Goal: Check status: Check status

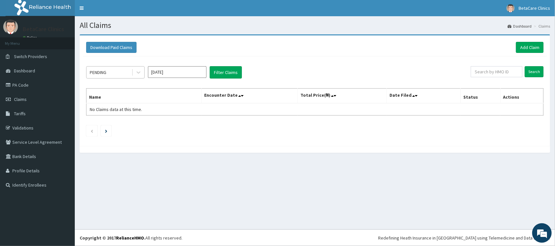
click at [113, 68] on div "PENDING" at bounding box center [108, 72] width 45 height 10
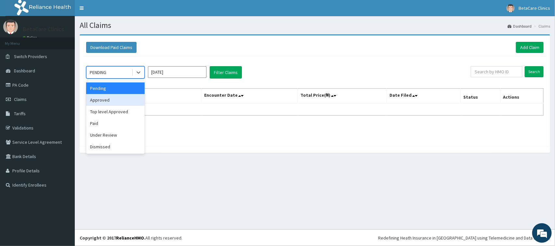
click at [110, 102] on div "Approved" at bounding box center [115, 100] width 59 height 12
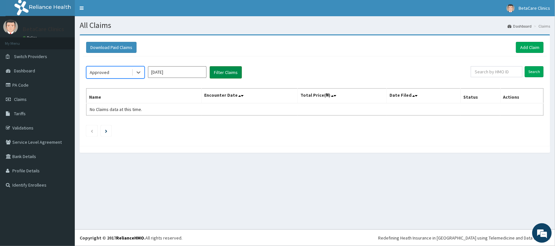
click at [221, 75] on button "Filter Claims" at bounding box center [226, 72] width 32 height 12
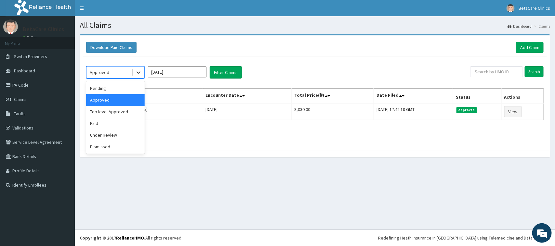
click at [134, 74] on div at bounding box center [139, 73] width 12 height 12
click at [95, 125] on div "Paid" at bounding box center [115, 124] width 59 height 12
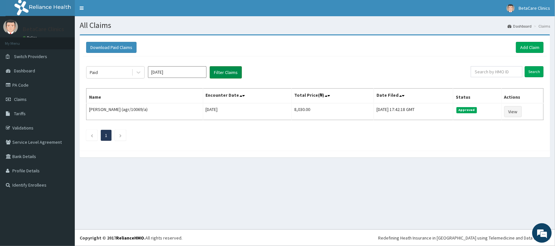
click at [219, 72] on button "Filter Claims" at bounding box center [226, 72] width 32 height 12
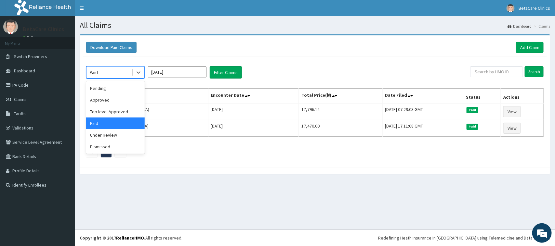
click at [119, 72] on div "Paid" at bounding box center [108, 72] width 45 height 10
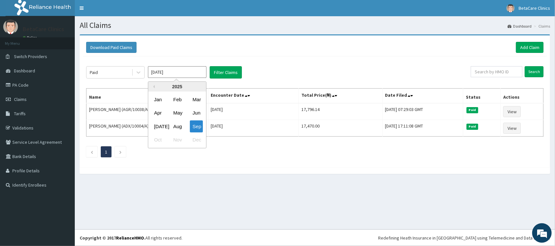
click at [184, 77] on input "[DATE]" at bounding box center [177, 72] width 59 height 12
click at [176, 112] on div "May" at bounding box center [177, 113] width 13 height 12
type input "[DATE]"
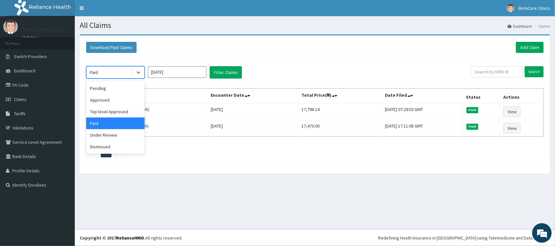
click at [128, 77] on div "Paid" at bounding box center [108, 72] width 45 height 10
click at [103, 136] on div "Under Review" at bounding box center [115, 135] width 59 height 12
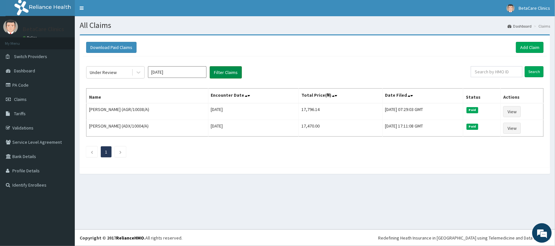
click at [230, 75] on button "Filter Claims" at bounding box center [226, 72] width 32 height 12
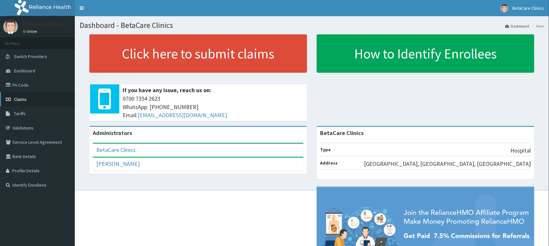
click at [23, 101] on span "Claims" at bounding box center [20, 100] width 13 height 6
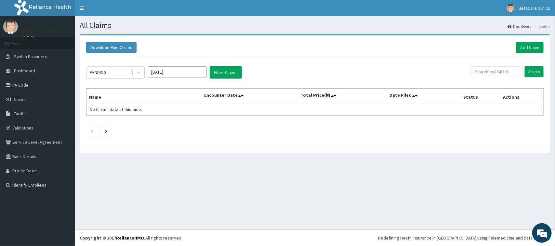
click at [280, 41] on div "Download Paid Claims Add Claim" at bounding box center [315, 48] width 464 height 18
click at [167, 53] on div "Download Paid Claims Add Claim" at bounding box center [315, 48] width 464 height 18
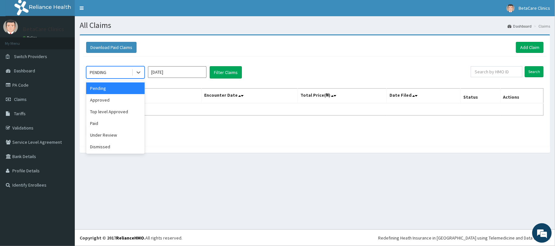
click at [129, 70] on div "PENDING" at bounding box center [108, 72] width 45 height 10
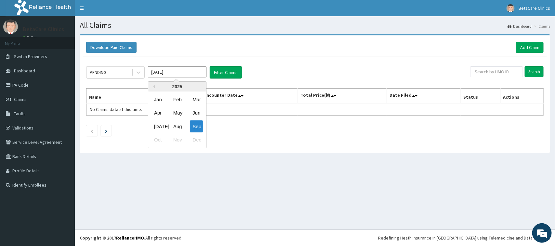
click at [184, 71] on input "Sep 2025" at bounding box center [177, 72] width 59 height 12
click at [177, 111] on div "May" at bounding box center [177, 113] width 13 height 12
type input "May 2025"
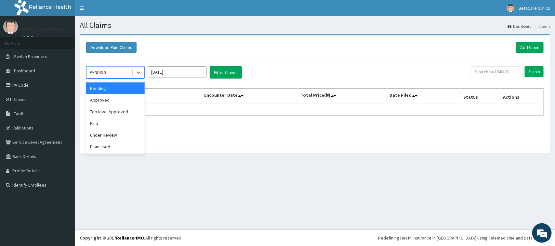
click at [113, 73] on div "PENDING" at bounding box center [108, 72] width 45 height 10
drag, startPoint x: 107, startPoint y: 118, endPoint x: 105, endPoint y: 122, distance: 4.7
click at [106, 119] on div "Paid" at bounding box center [115, 124] width 59 height 12
click at [111, 73] on div "Paid" at bounding box center [108, 72] width 45 height 10
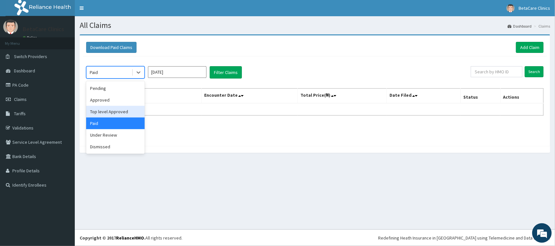
click at [106, 111] on div "Top level Approved" at bounding box center [115, 112] width 59 height 12
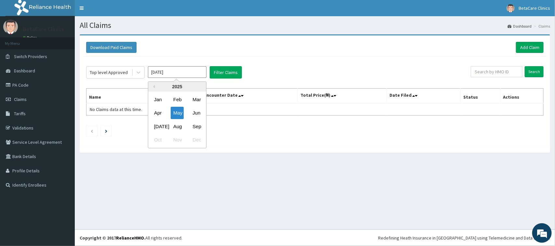
click at [176, 75] on input "[DATE]" at bounding box center [177, 72] width 59 height 12
click at [228, 72] on button "Filter Claims" at bounding box center [226, 72] width 32 height 12
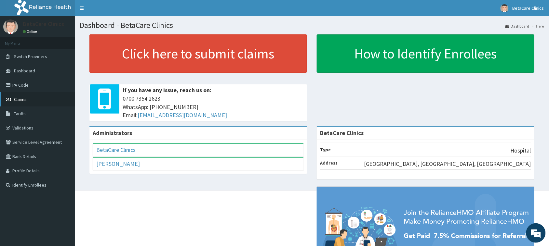
click at [17, 99] on span "Claims" at bounding box center [20, 100] width 13 height 6
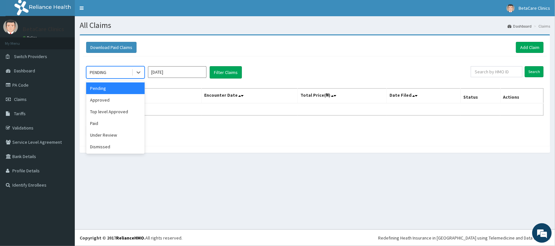
click at [129, 74] on div "PENDING" at bounding box center [108, 72] width 45 height 10
click at [195, 75] on input "[DATE]" at bounding box center [177, 72] width 59 height 12
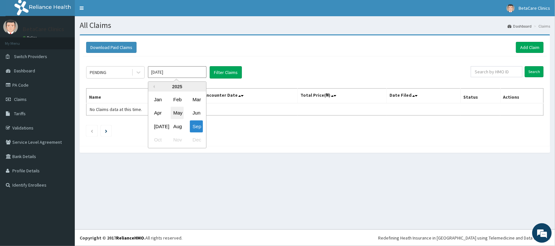
click at [178, 115] on div "May" at bounding box center [177, 113] width 13 height 12
type input "[DATE]"
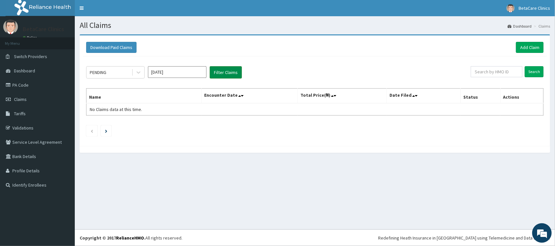
click at [231, 73] on button "Filter Claims" at bounding box center [226, 72] width 32 height 12
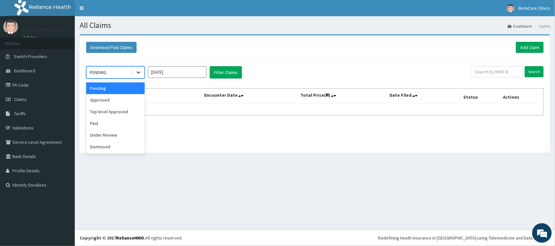
click at [135, 72] on icon at bounding box center [138, 72] width 7 height 7
click at [112, 135] on div "Under Review" at bounding box center [115, 135] width 59 height 12
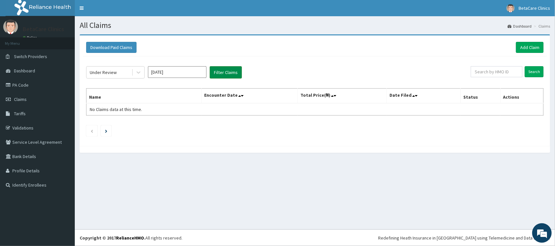
click at [220, 70] on button "Filter Claims" at bounding box center [226, 72] width 32 height 12
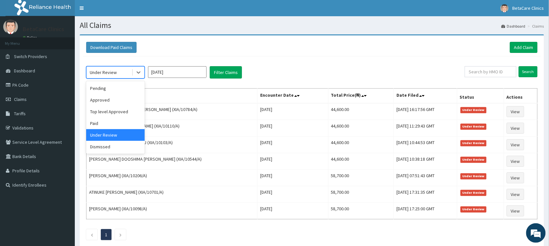
click at [127, 72] on div "Under Review" at bounding box center [108, 72] width 45 height 10
click at [119, 145] on div "Dismissed" at bounding box center [115, 147] width 59 height 12
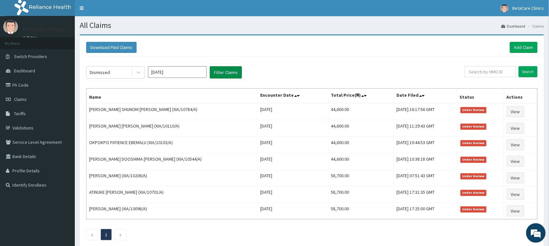
click at [225, 67] on button "Filter Claims" at bounding box center [226, 72] width 32 height 12
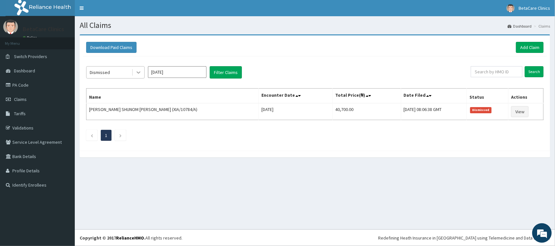
click at [135, 73] on icon at bounding box center [138, 72] width 7 height 7
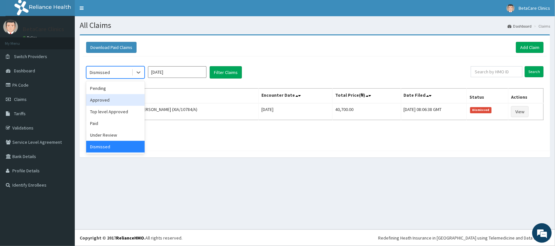
click at [108, 101] on div "Approved" at bounding box center [115, 100] width 59 height 12
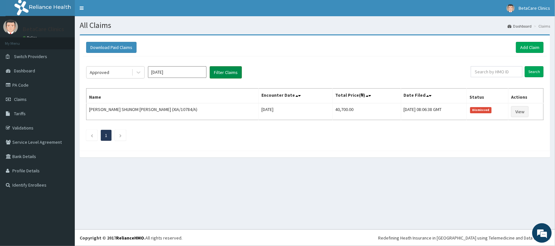
click at [234, 70] on button "Filter Claims" at bounding box center [226, 72] width 32 height 12
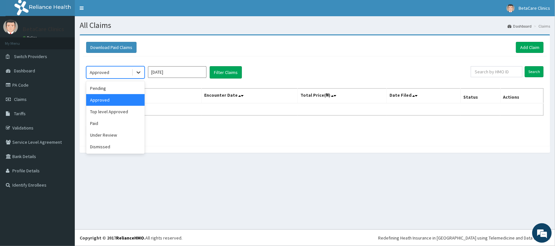
click at [138, 73] on icon at bounding box center [139, 73] width 4 height 2
click at [108, 134] on div "Under Review" at bounding box center [115, 135] width 59 height 12
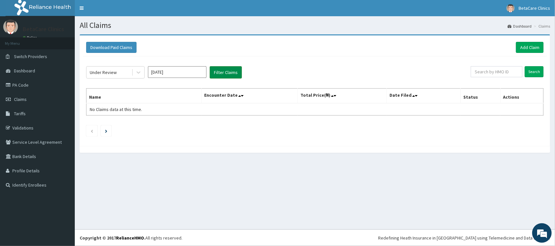
click at [217, 75] on button "Filter Claims" at bounding box center [226, 72] width 32 height 12
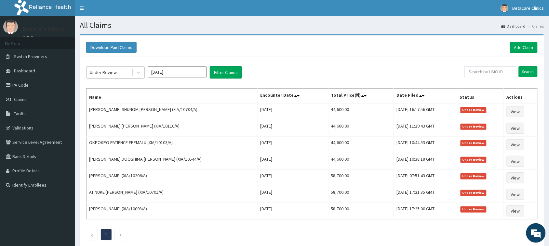
click at [131, 72] on div "Under Review" at bounding box center [108, 72] width 45 height 10
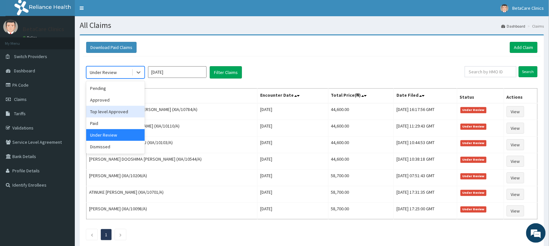
click at [117, 110] on div "Top level Approved" at bounding box center [115, 112] width 59 height 12
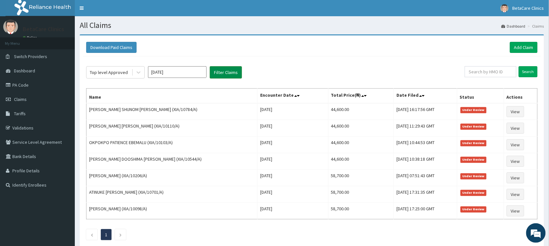
click at [214, 77] on button "Filter Claims" at bounding box center [226, 72] width 32 height 12
